Goal: Find specific page/section: Find specific page/section

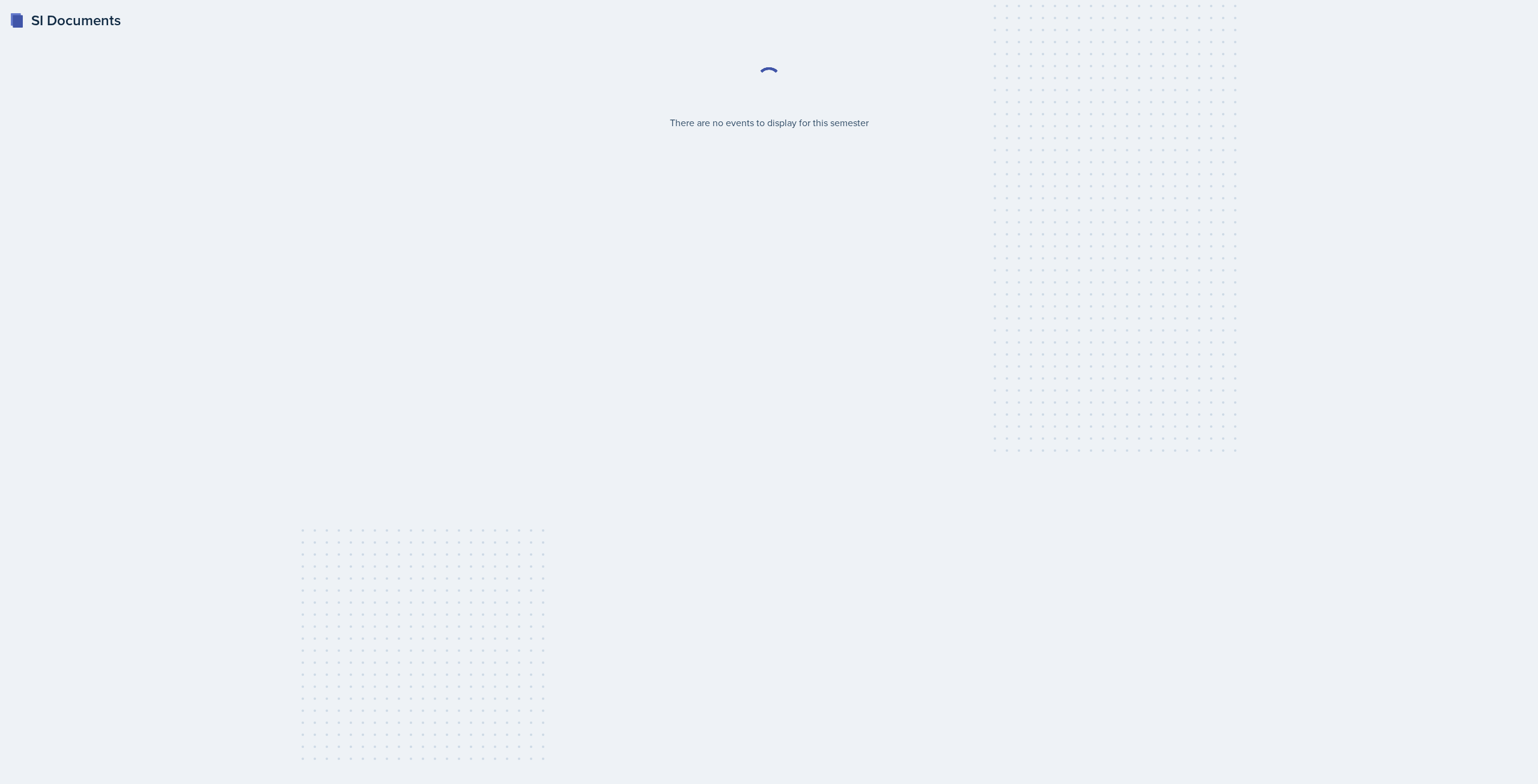
select select "2bed604d-1099-4043-b1bc-2365e8740244"
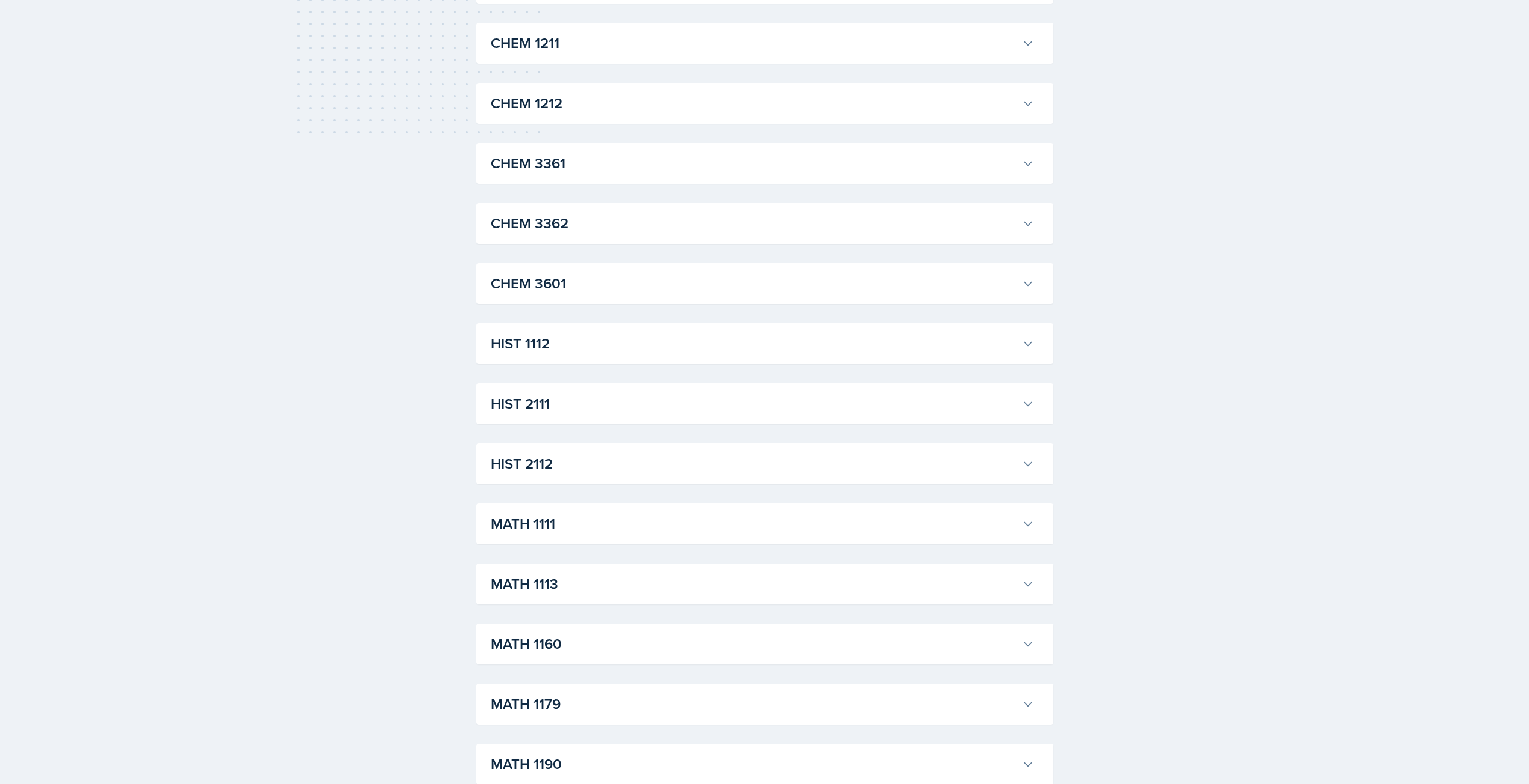
scroll to position [627, 0]
click at [604, 347] on h3 "HIST 1112" at bounding box center [754, 342] width 527 height 22
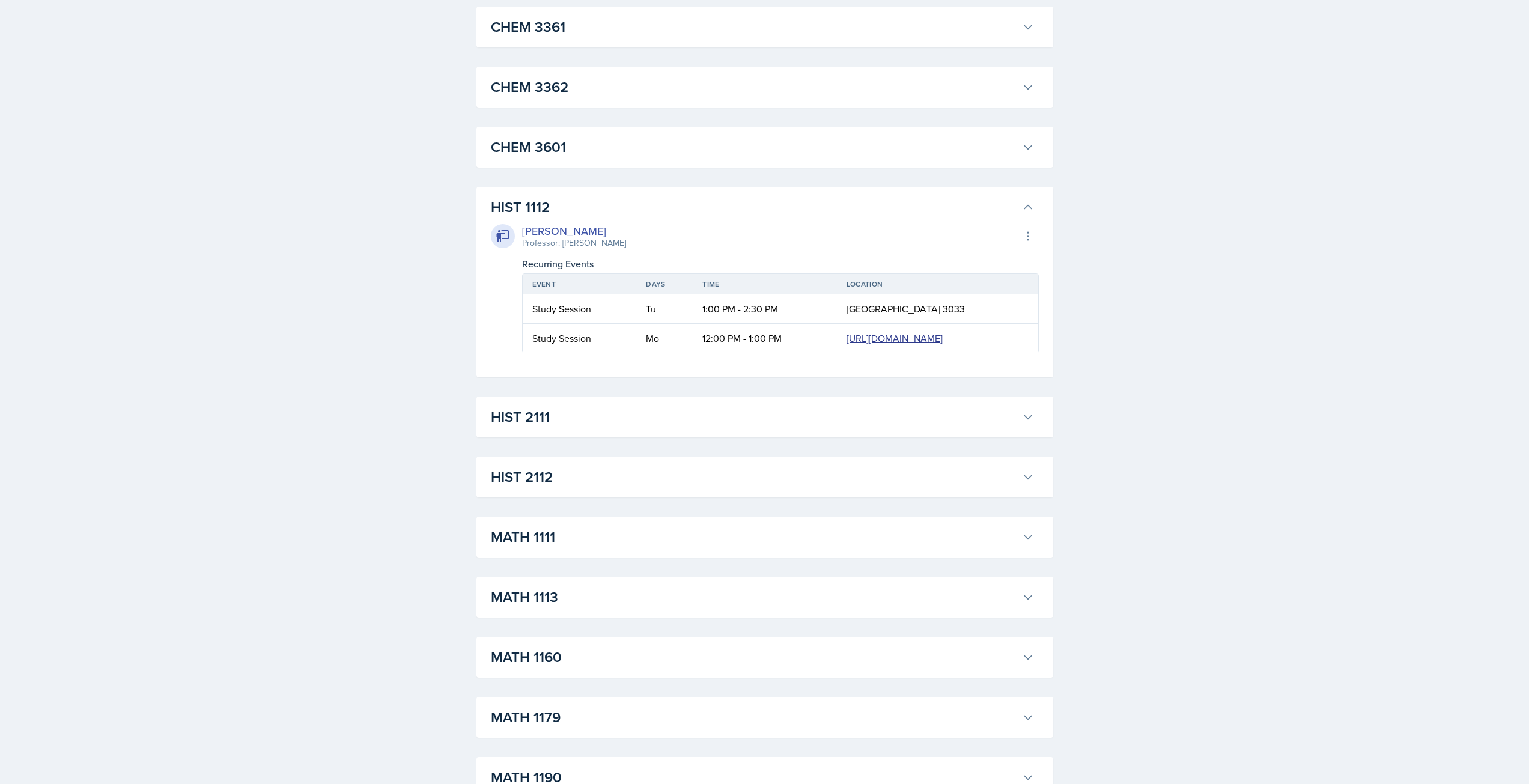
scroll to position [771, 0]
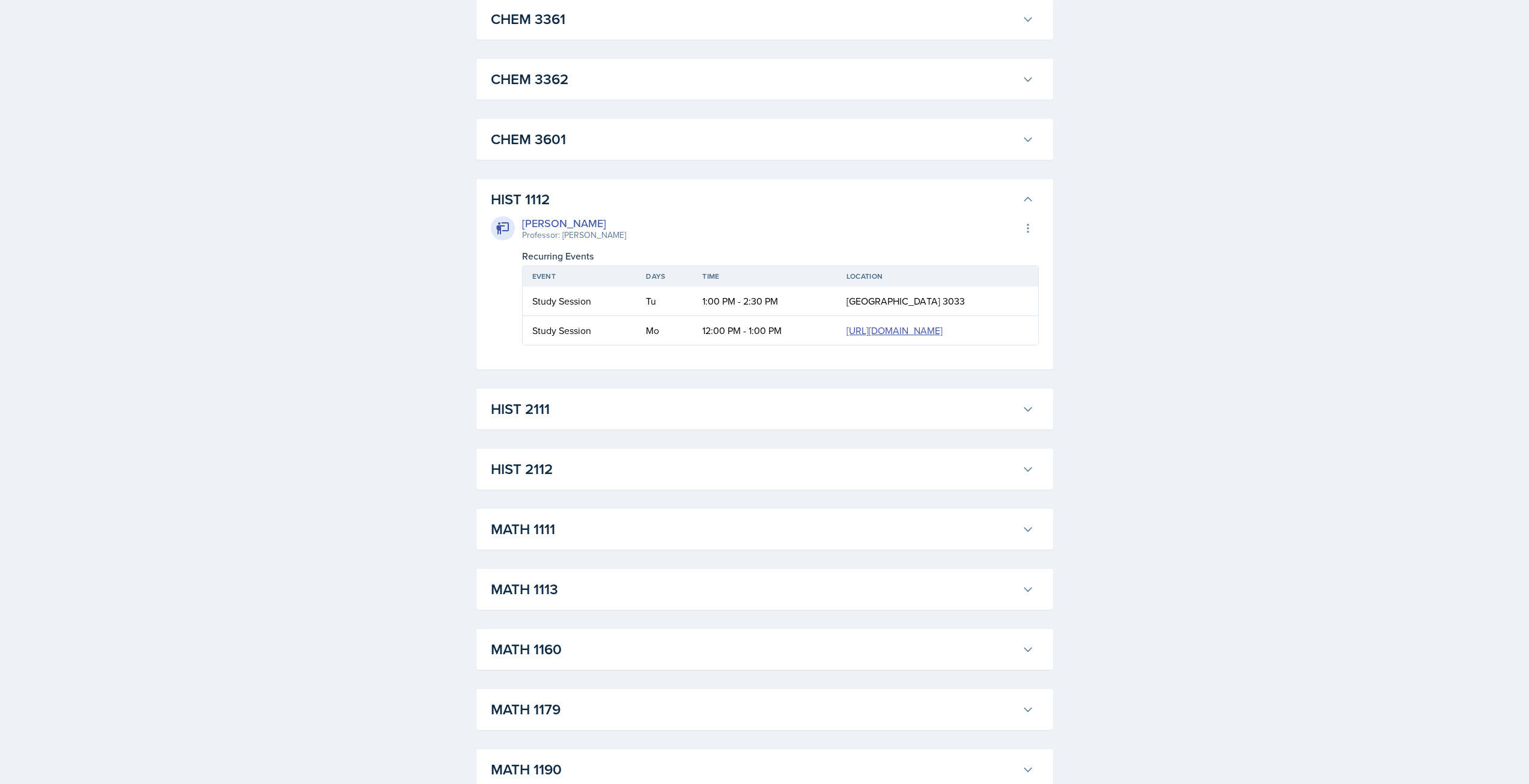
click at [1091, 345] on div "SI Documents Select Semester Fall 2025 Summer 2025 Spring 2025 Fall 2024 Summer…" at bounding box center [764, 378] width 1529 height 2298
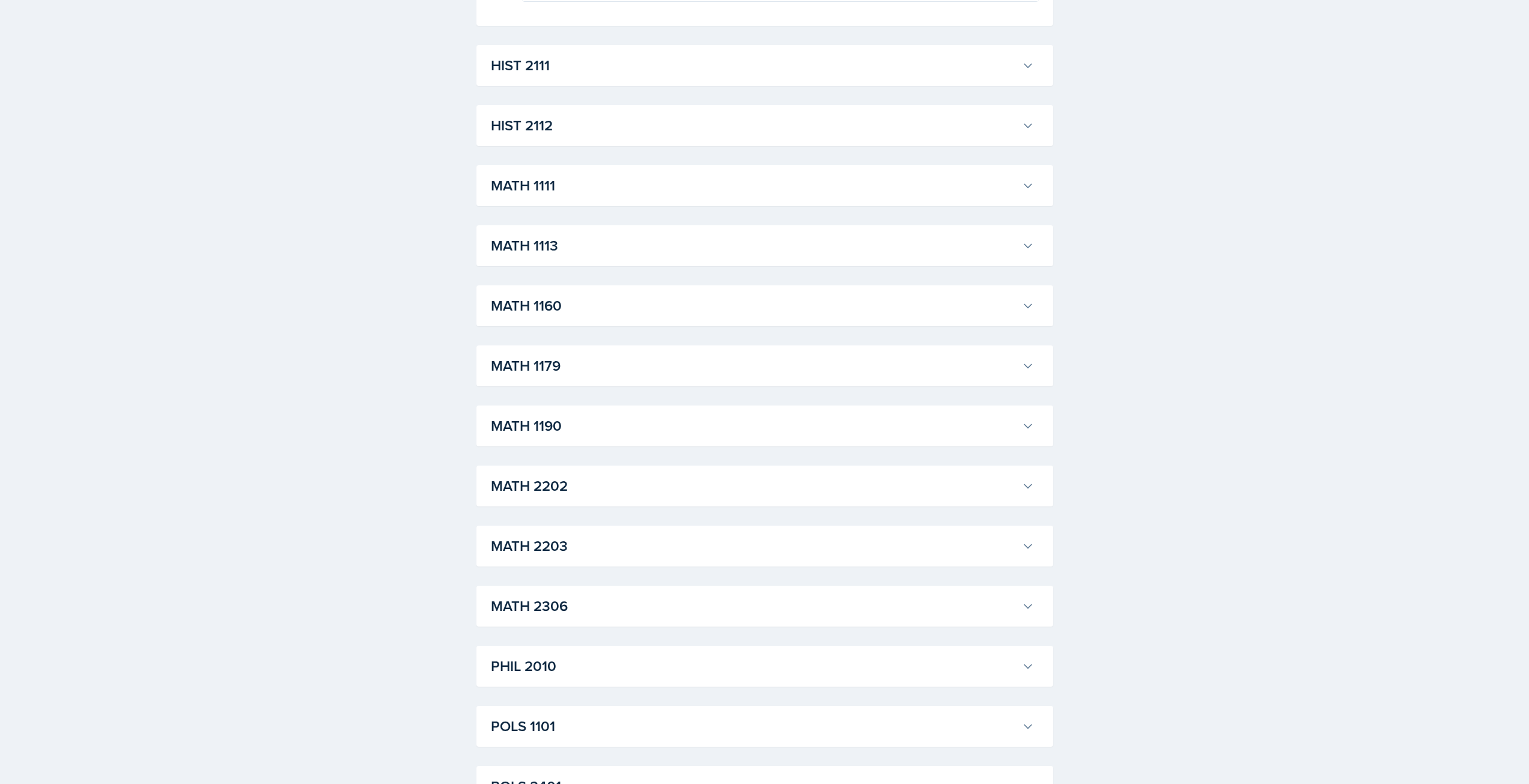
scroll to position [1097, 0]
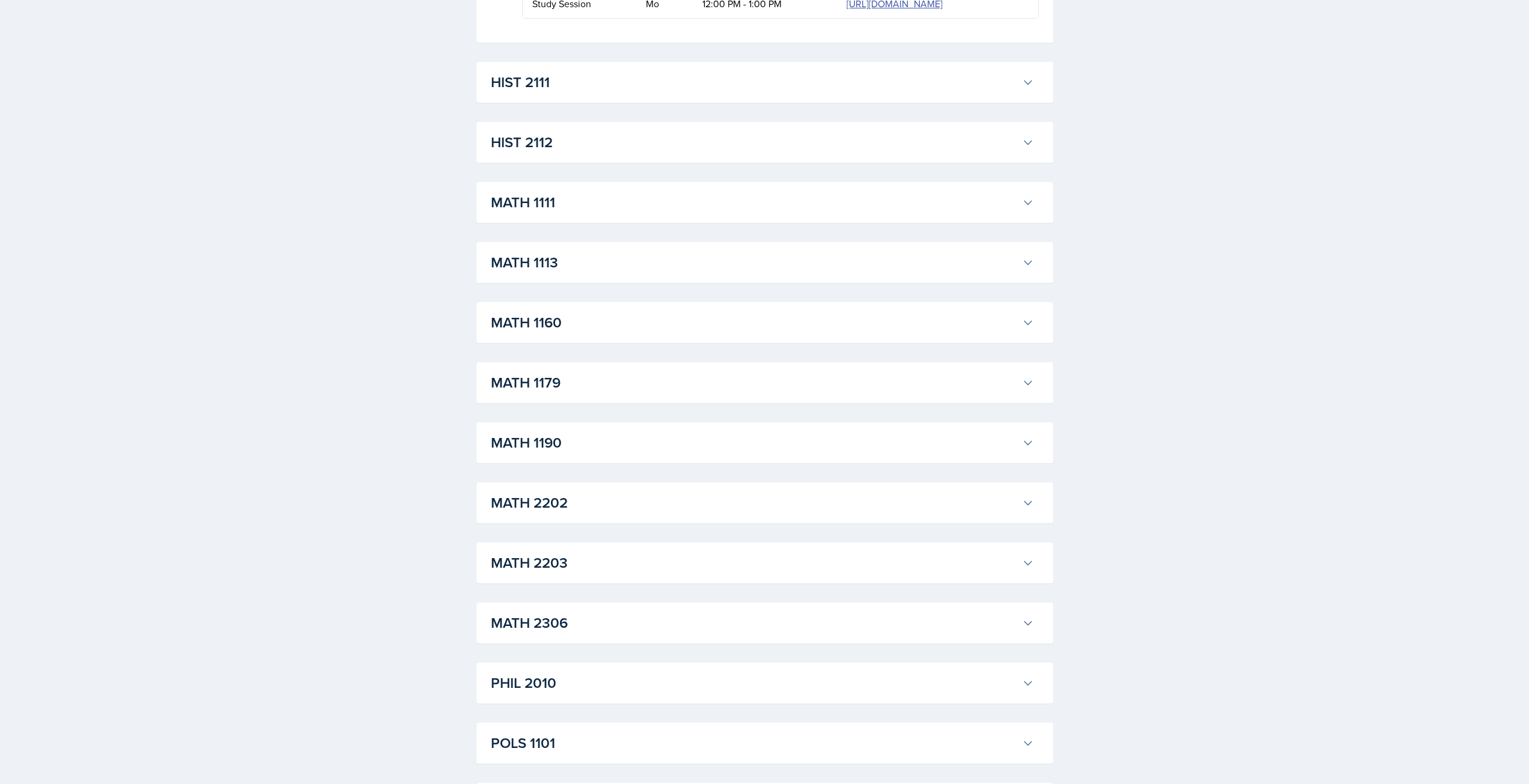
click at [578, 213] on h3 "MATH 1111" at bounding box center [754, 202] width 527 height 22
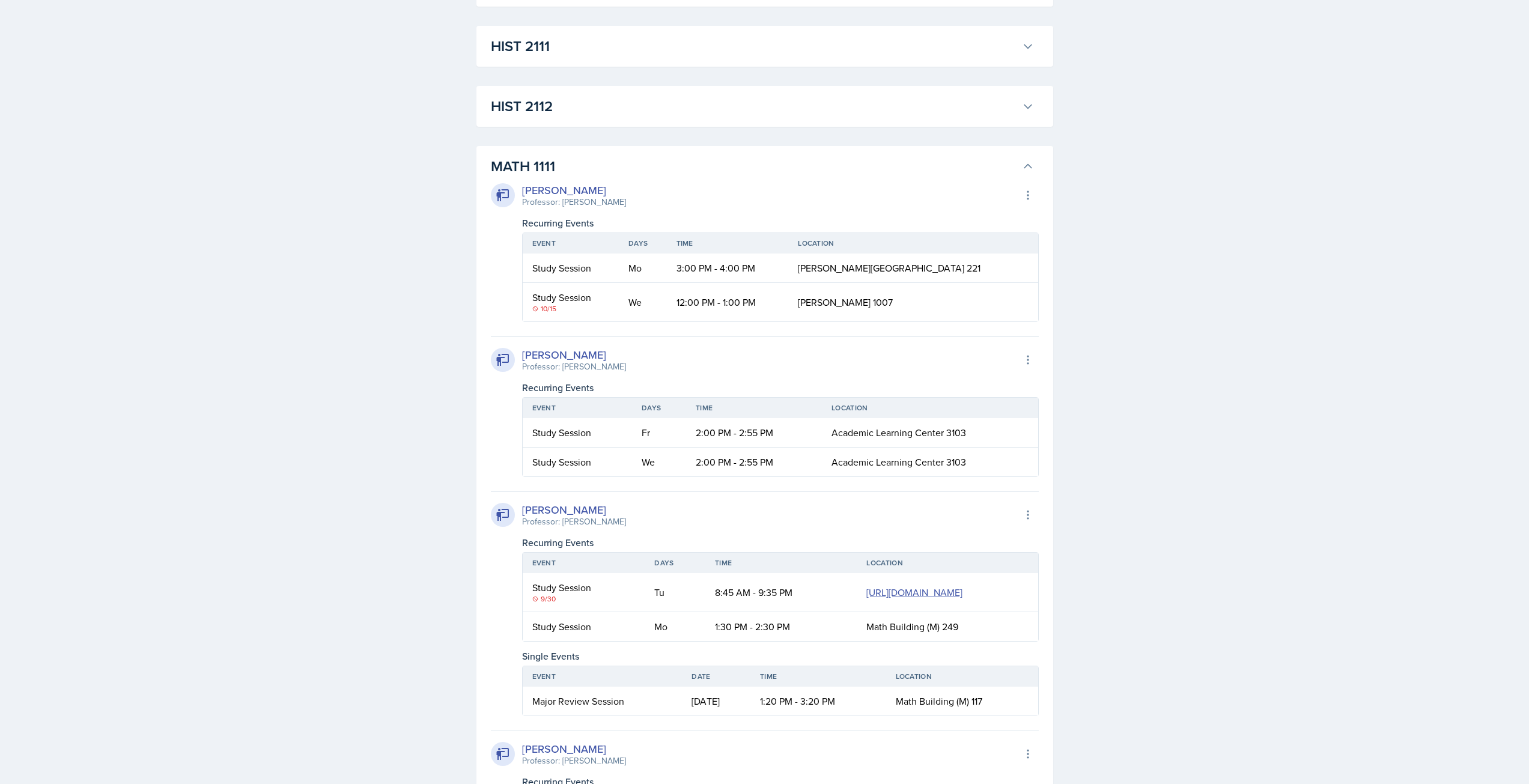
scroll to position [1134, 0]
click at [622, 176] on h3 "MATH 1111" at bounding box center [754, 165] width 527 height 22
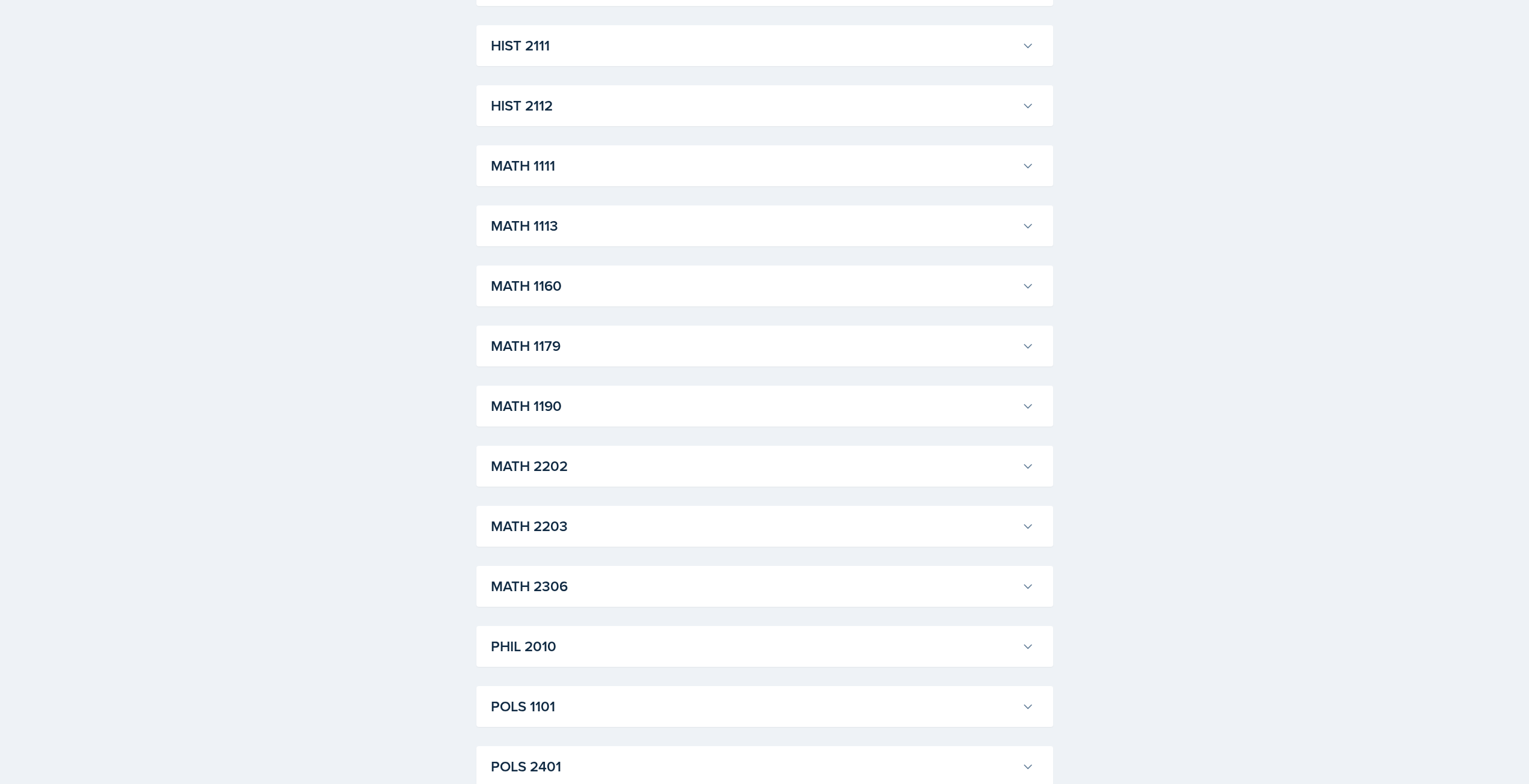
click at [633, 237] on h3 "MATH 1113" at bounding box center [754, 226] width 527 height 22
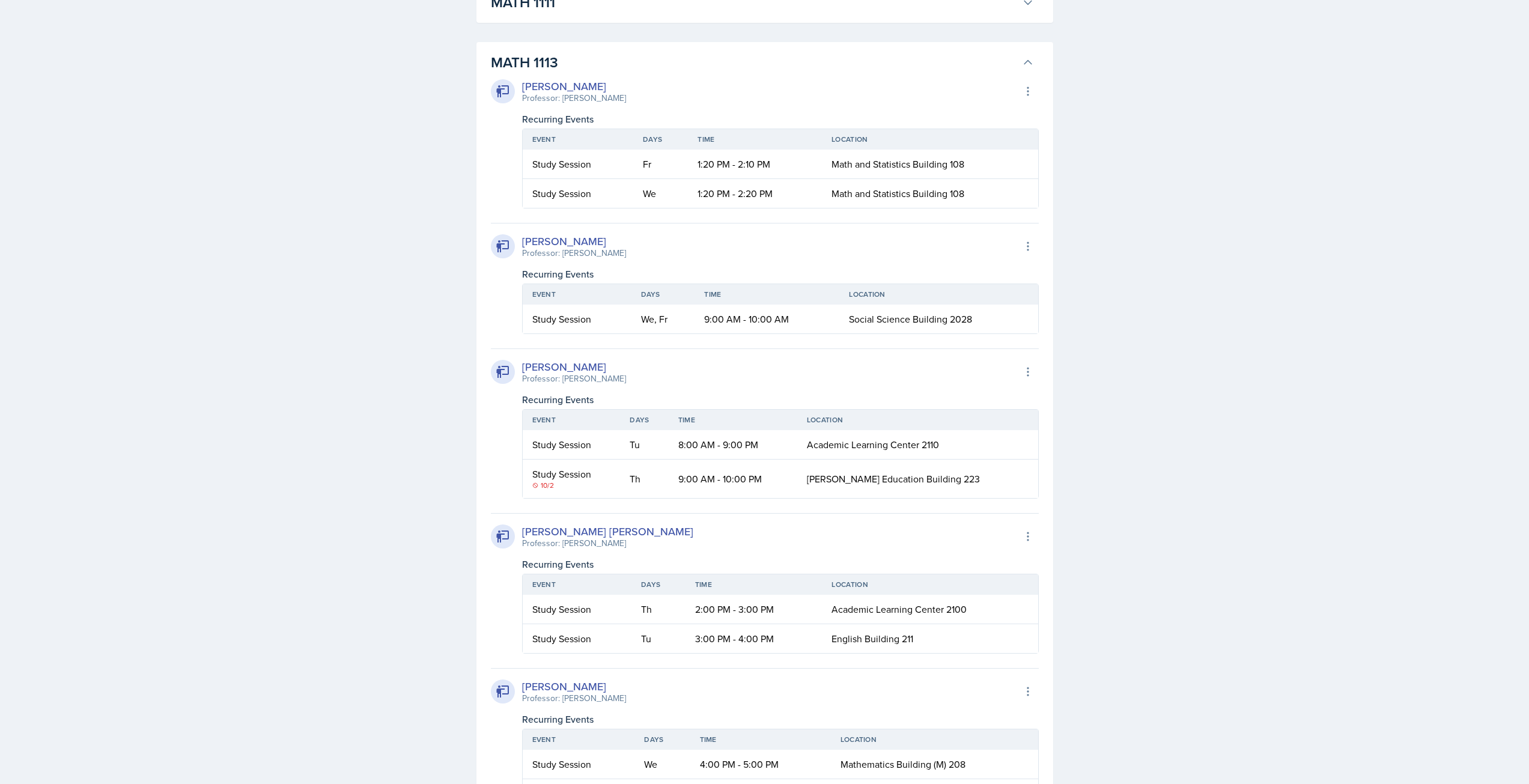
scroll to position [1298, 0]
click at [920, 73] on h3 "MATH 1113" at bounding box center [754, 62] width 527 height 22
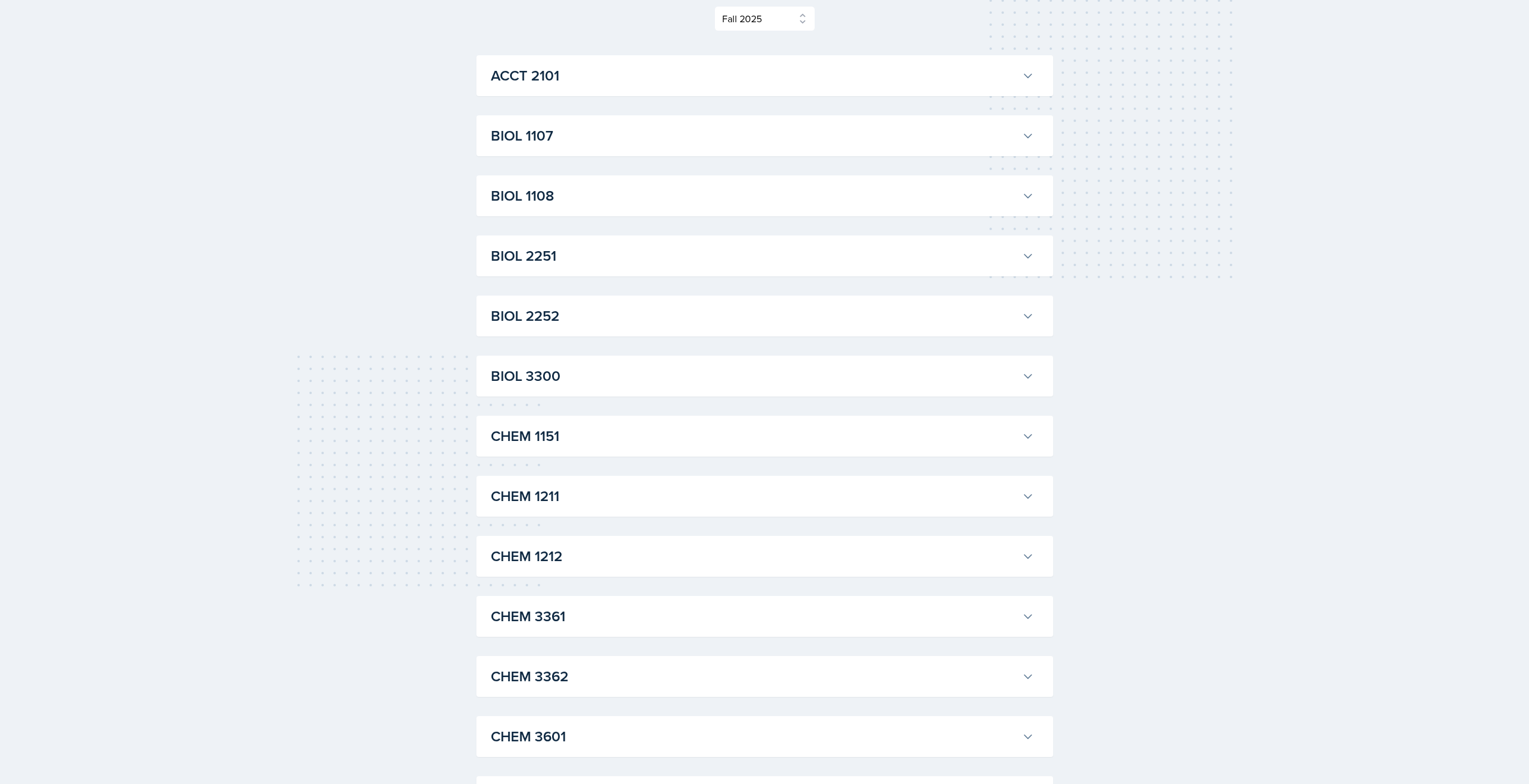
scroll to position [174, 0]
click at [597, 137] on h3 "BIOL 1107" at bounding box center [754, 135] width 527 height 22
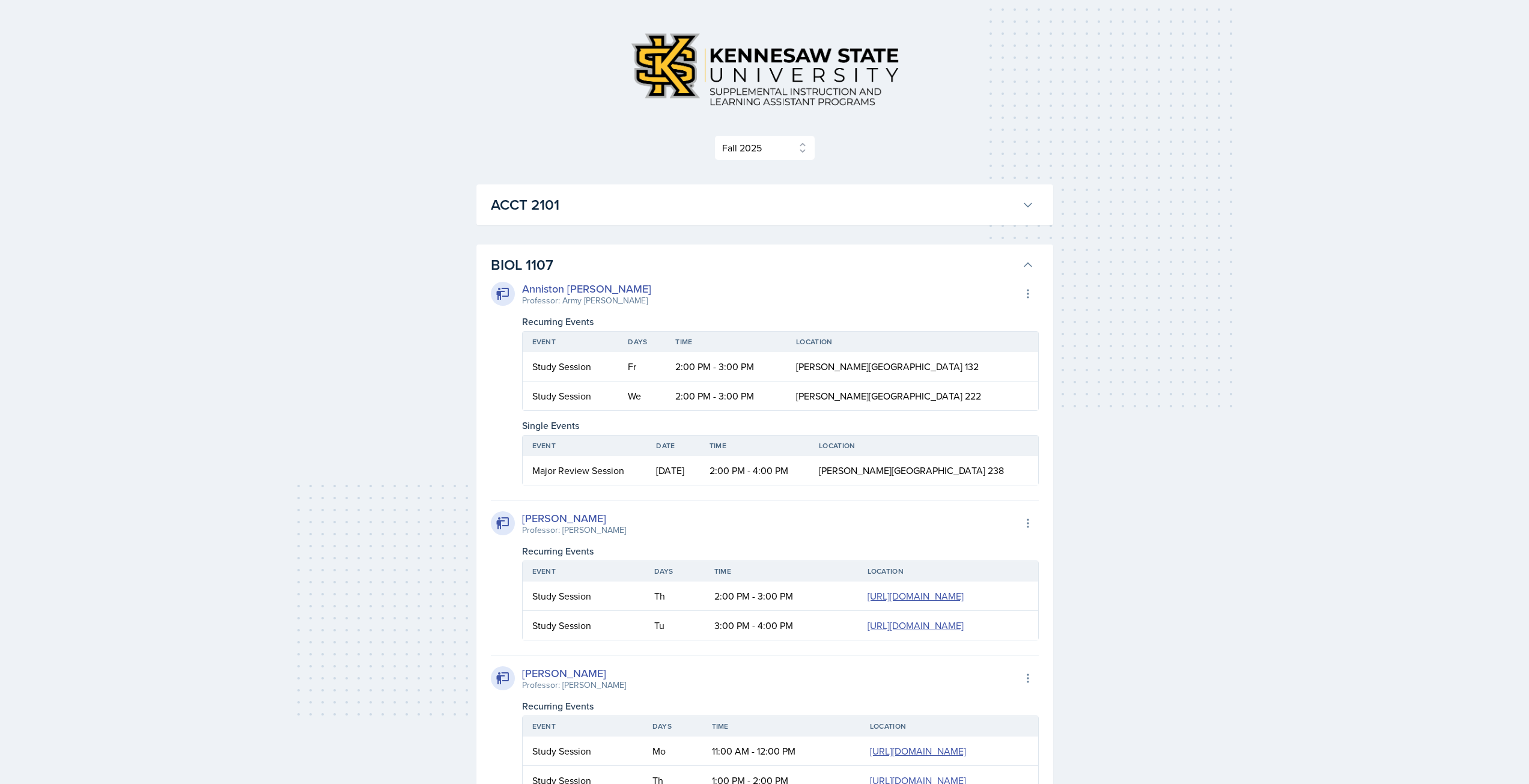
scroll to position [44, 0]
click at [804, 271] on h3 "BIOL 1107" at bounding box center [754, 265] width 527 height 22
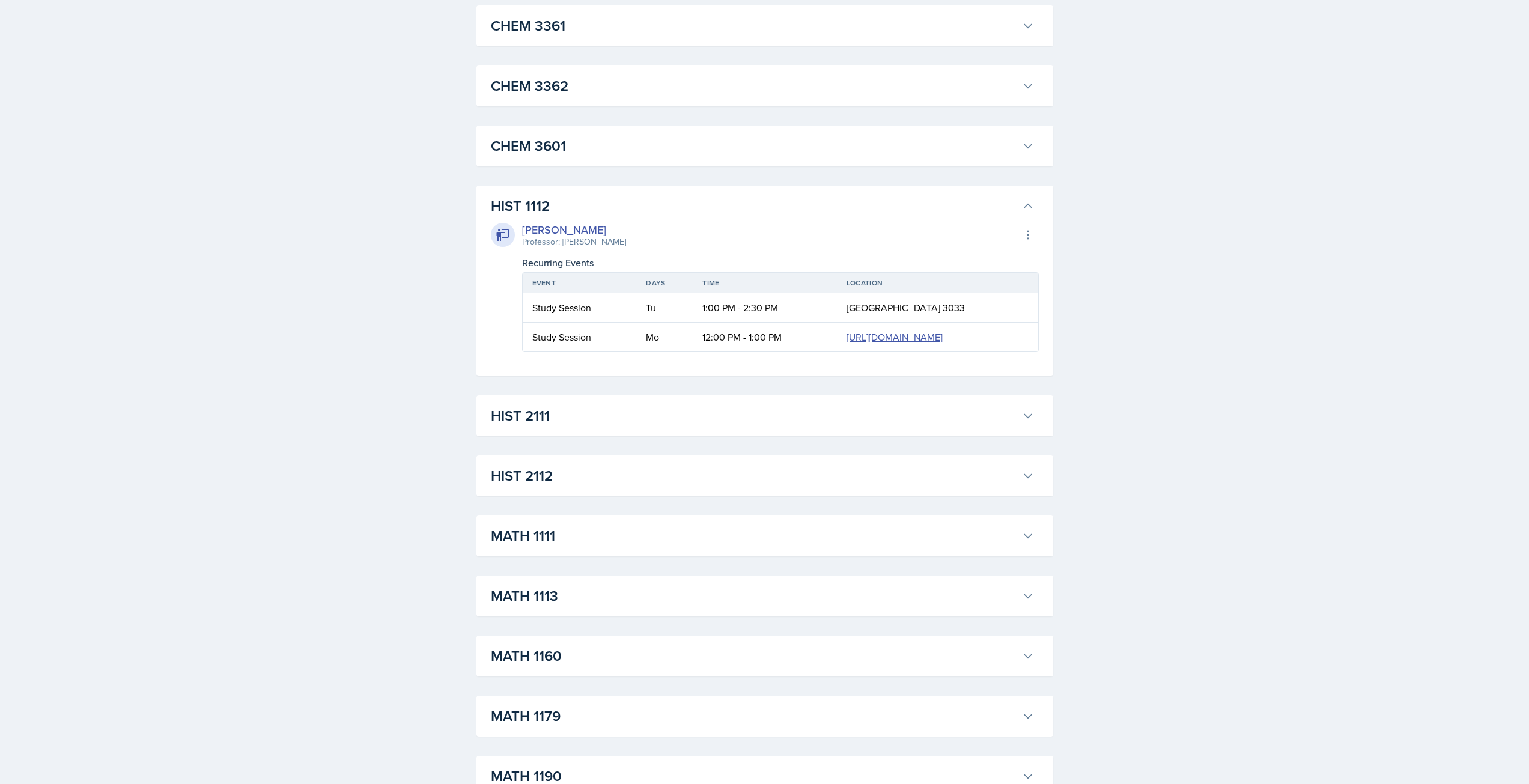
scroll to position [765, 0]
click at [1025, 203] on icon at bounding box center [1027, 205] width 12 height 12
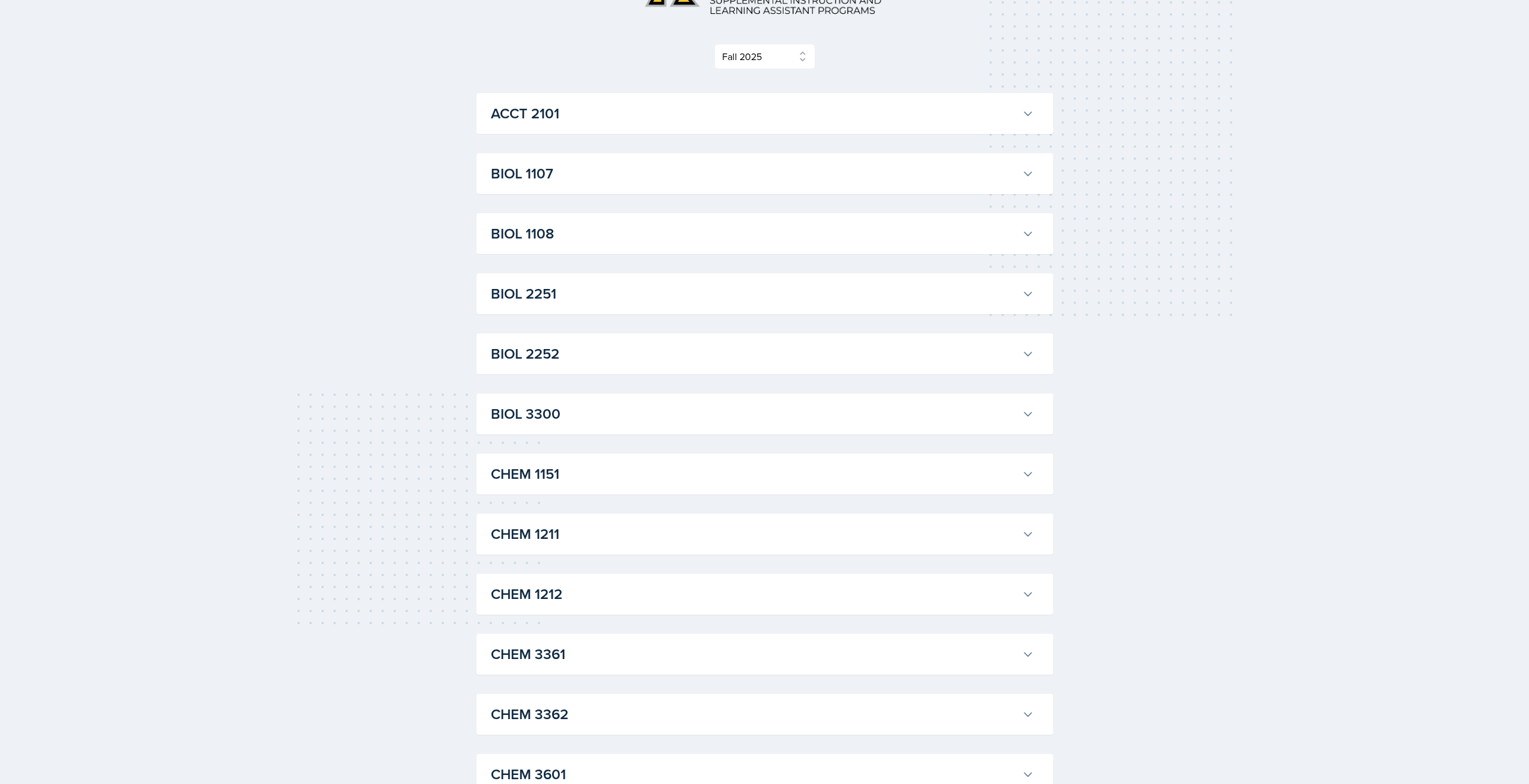
scroll to position [0, 0]
